Goal: Information Seeking & Learning: Learn about a topic

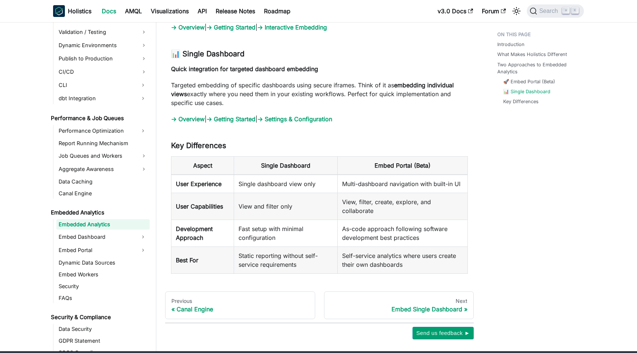
scroll to position [821, 0]
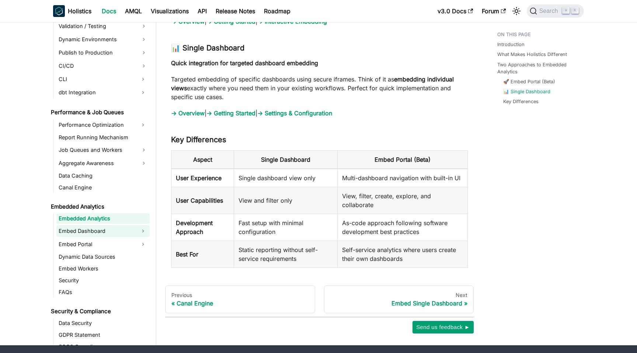
click at [129, 225] on link "Embed Dashboard" at bounding box center [96, 231] width 80 height 12
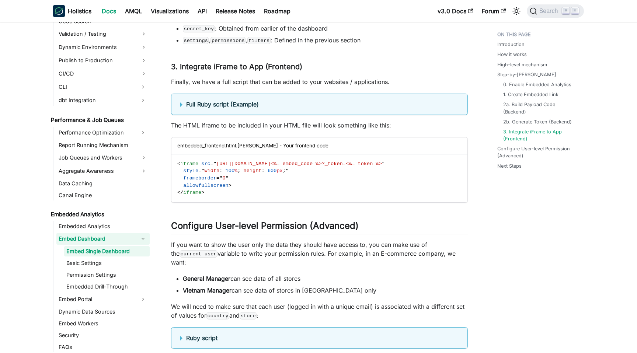
scroll to position [2458, 0]
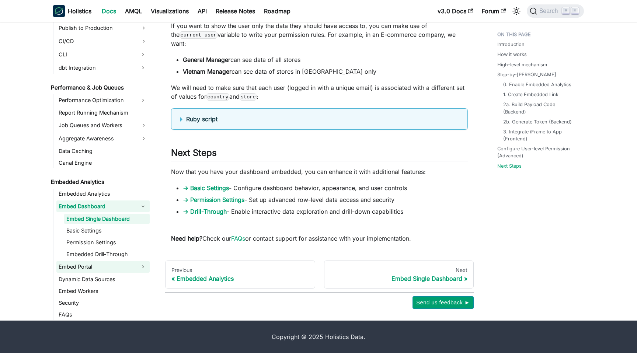
click at [95, 267] on link "Embed Portal" at bounding box center [96, 267] width 80 height 12
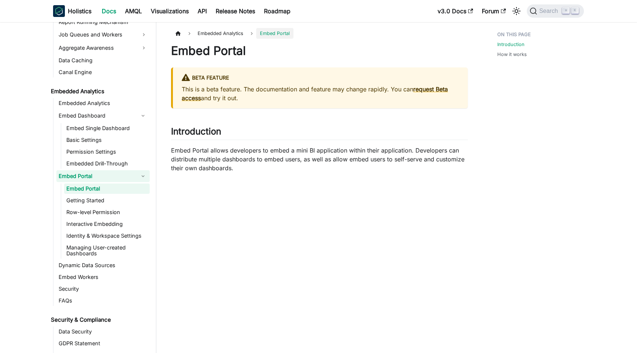
scroll to position [721, 0]
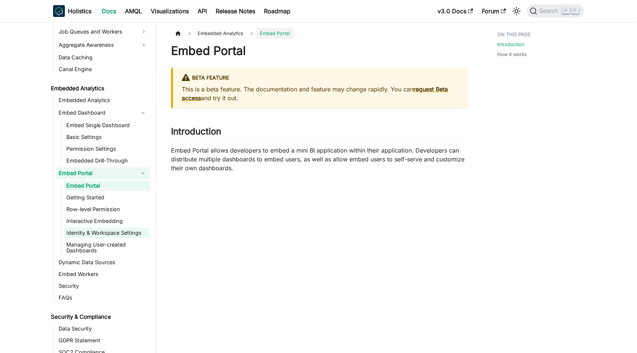
click at [110, 235] on link "Identity & Workspace Settings" at bounding box center [107, 233] width 86 height 10
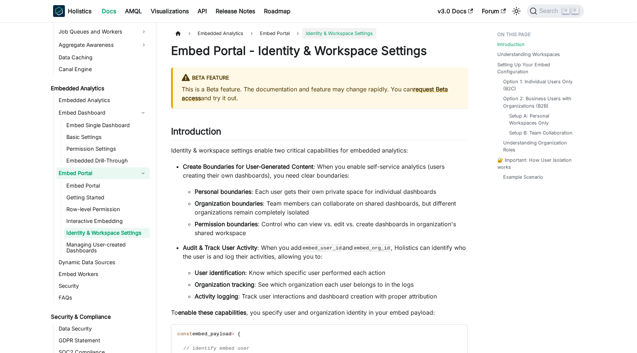
click at [89, 170] on link "Embed Portal" at bounding box center [96, 173] width 80 height 12
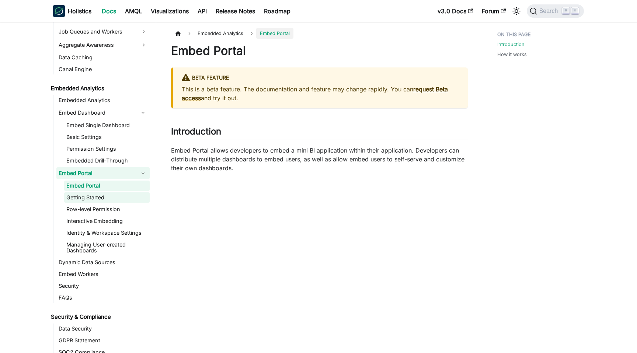
click at [100, 197] on link "Getting Started" at bounding box center [107, 198] width 86 height 10
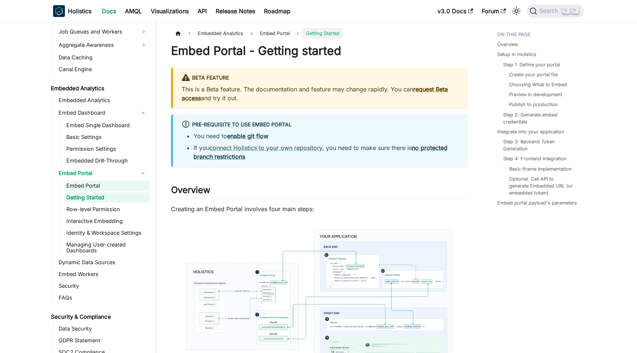
click at [93, 186] on link "Embed Portal" at bounding box center [107, 186] width 86 height 10
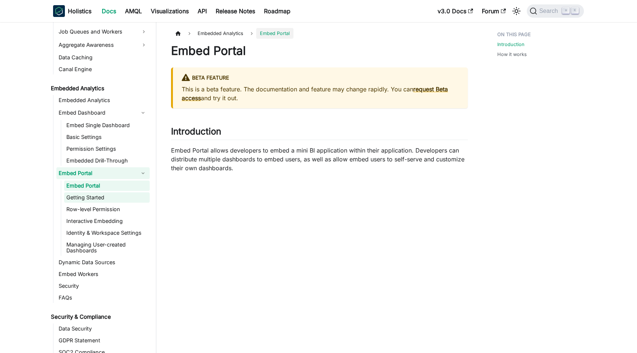
click at [99, 198] on link "Getting Started" at bounding box center [107, 198] width 86 height 10
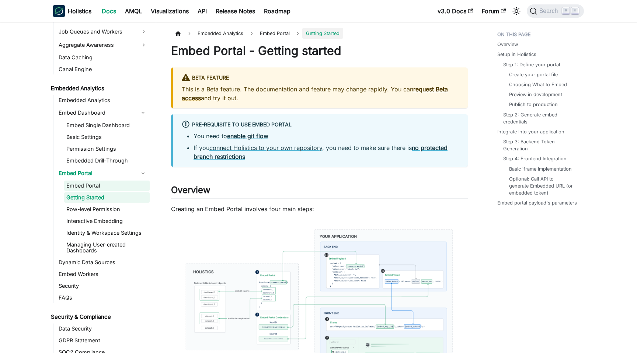
click at [93, 189] on link "Embed Portal" at bounding box center [107, 186] width 86 height 10
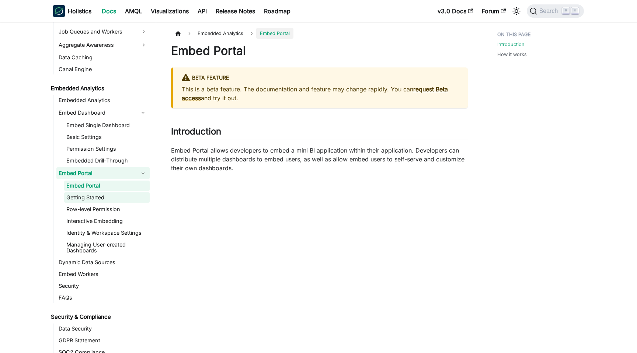
click at [97, 196] on link "Getting Started" at bounding box center [107, 198] width 86 height 10
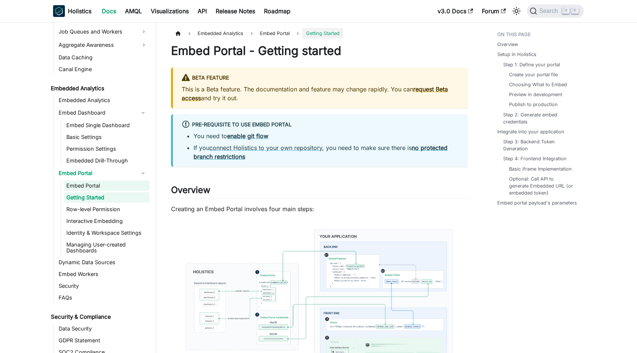
click at [95, 189] on link "Embed Portal" at bounding box center [107, 186] width 86 height 10
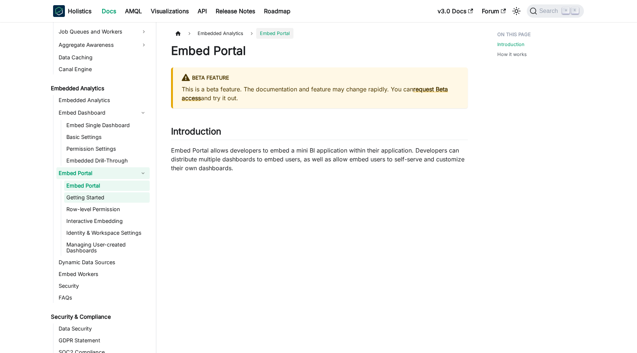
click at [97, 195] on link "Getting Started" at bounding box center [107, 198] width 86 height 10
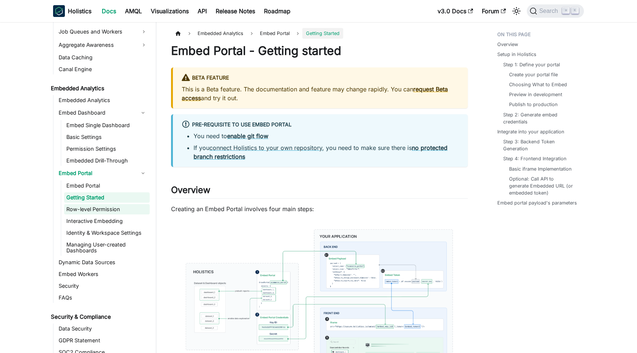
click at [97, 207] on link "Row-level Permission" at bounding box center [107, 209] width 86 height 10
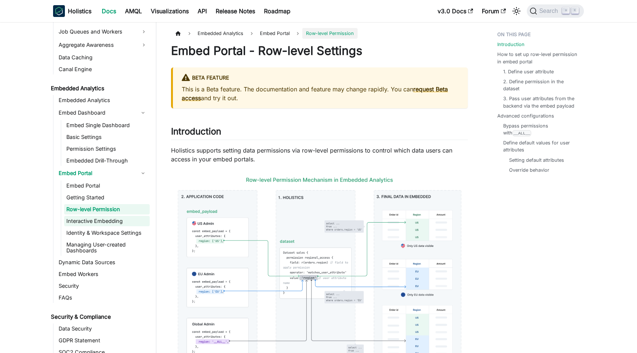
click at [103, 221] on link "Interactive Embedding" at bounding box center [107, 221] width 86 height 10
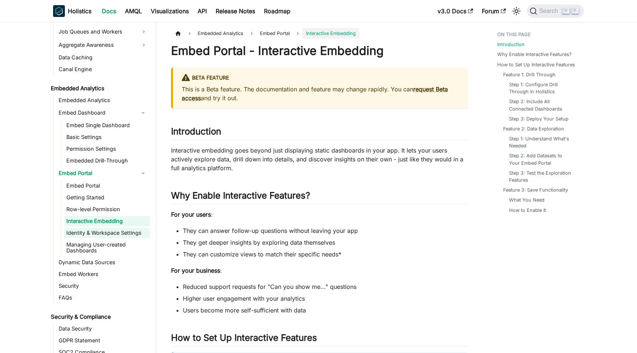
click at [110, 236] on link "Identity & Workspace Settings" at bounding box center [107, 233] width 86 height 10
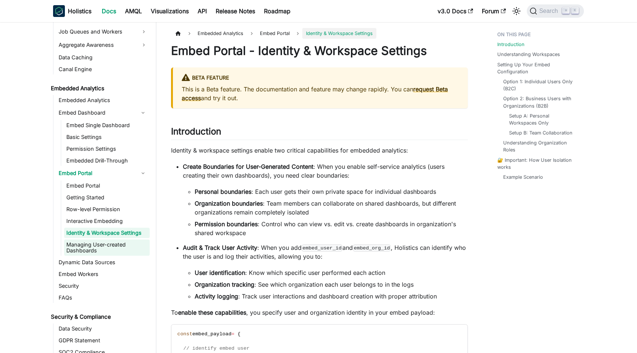
click at [109, 247] on link "Managing User-created Dashboards" at bounding box center [107, 248] width 86 height 16
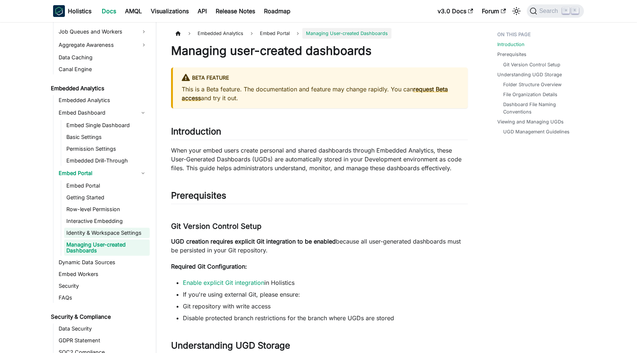
click at [109, 232] on link "Identity & Workspace Settings" at bounding box center [107, 233] width 86 height 10
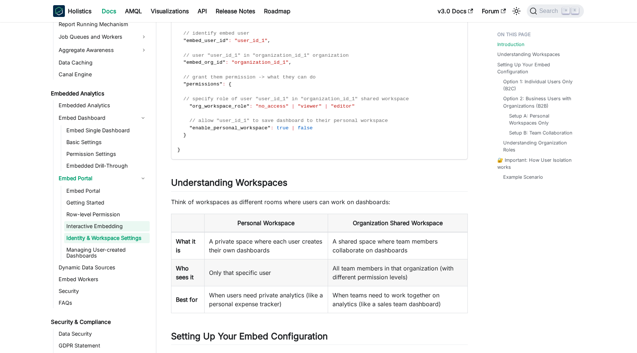
scroll to position [704, 0]
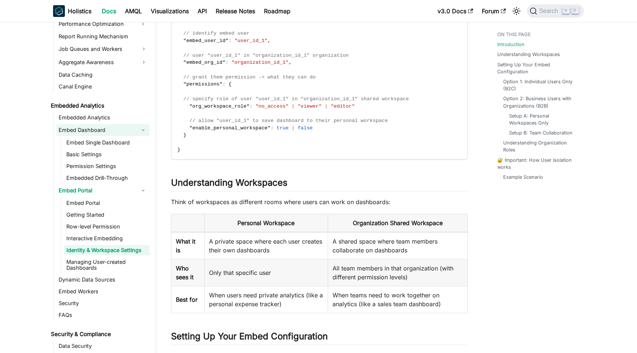
click at [101, 130] on link "Embed Dashboard" at bounding box center [96, 130] width 80 height 12
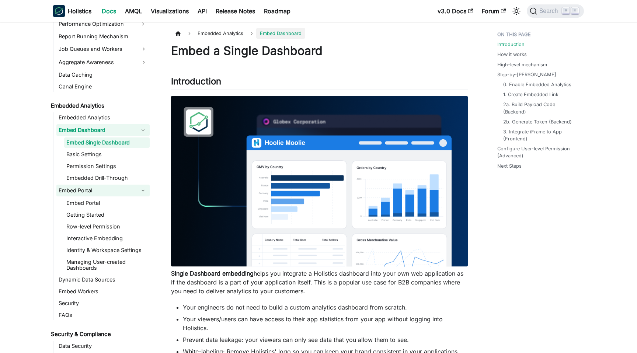
click at [97, 191] on link "Embed Portal" at bounding box center [96, 191] width 80 height 12
